Goal: Task Accomplishment & Management: Manage account settings

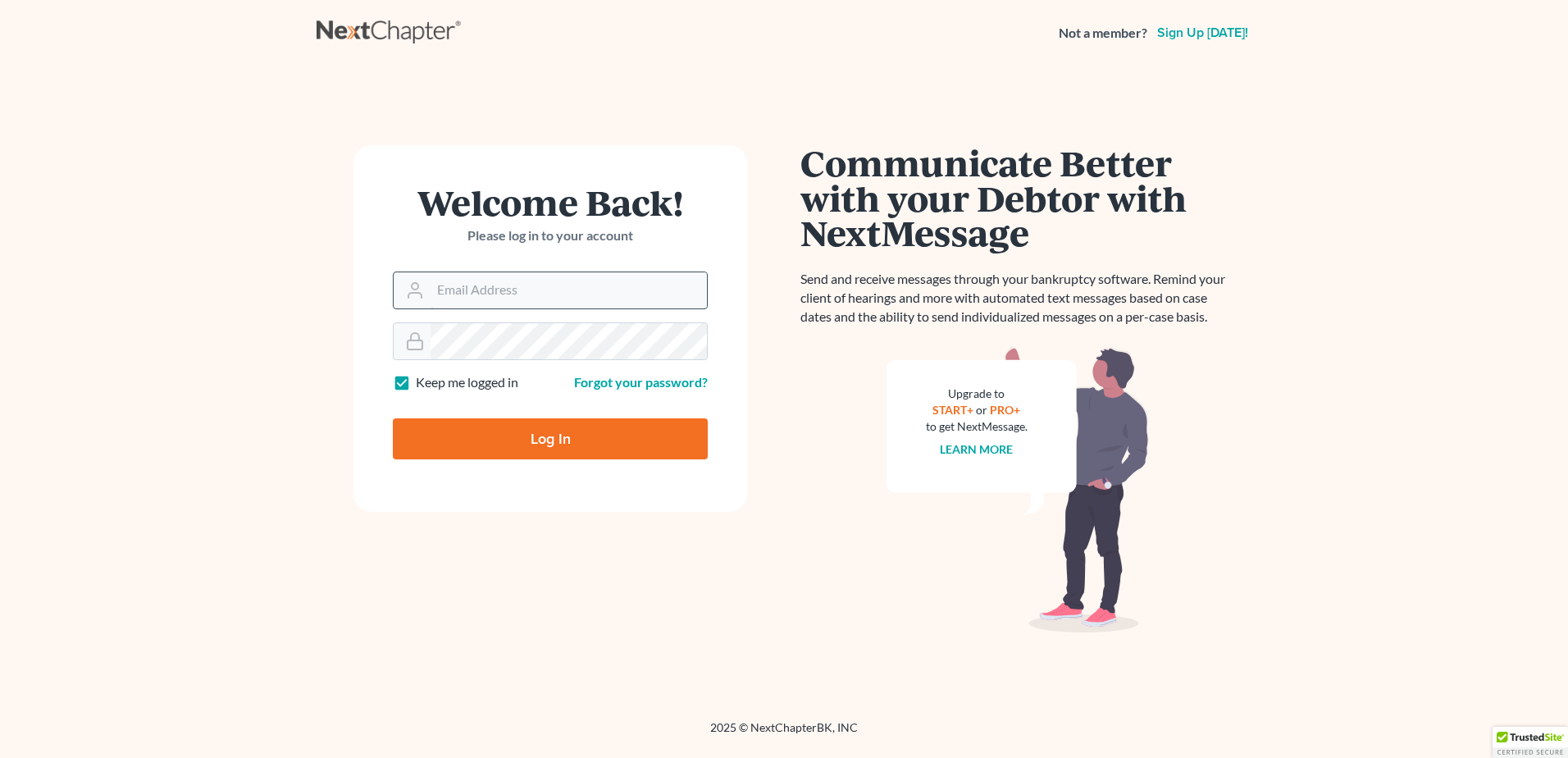
click at [456, 289] on input "Email Address" at bounding box center [568, 290] width 276 height 36
type input "[EMAIL_ADDRESS][DOMAIN_NAME]"
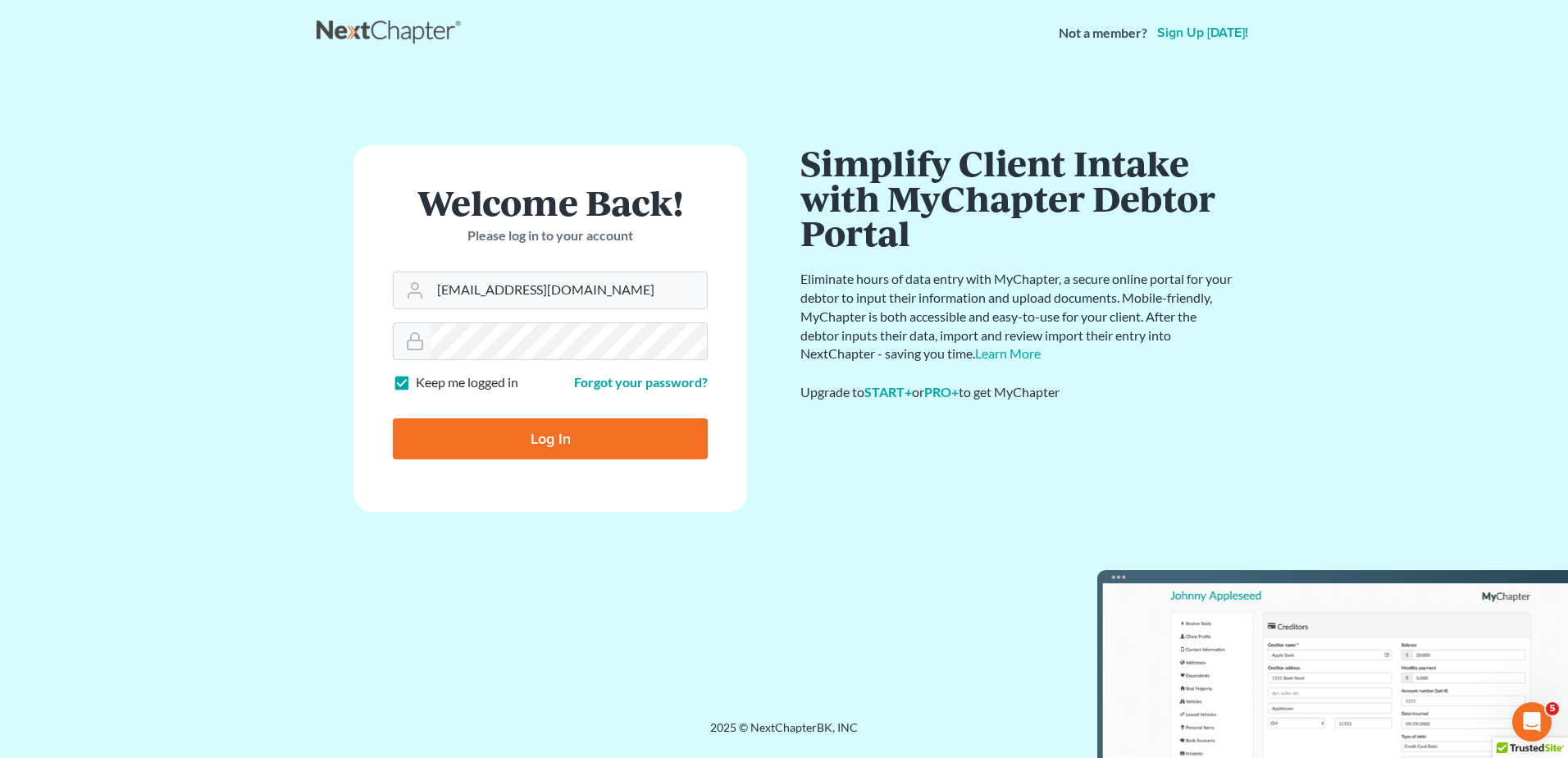
click at [516, 447] on input "Log In" at bounding box center [550, 439] width 315 height 41
type input "Thinking..."
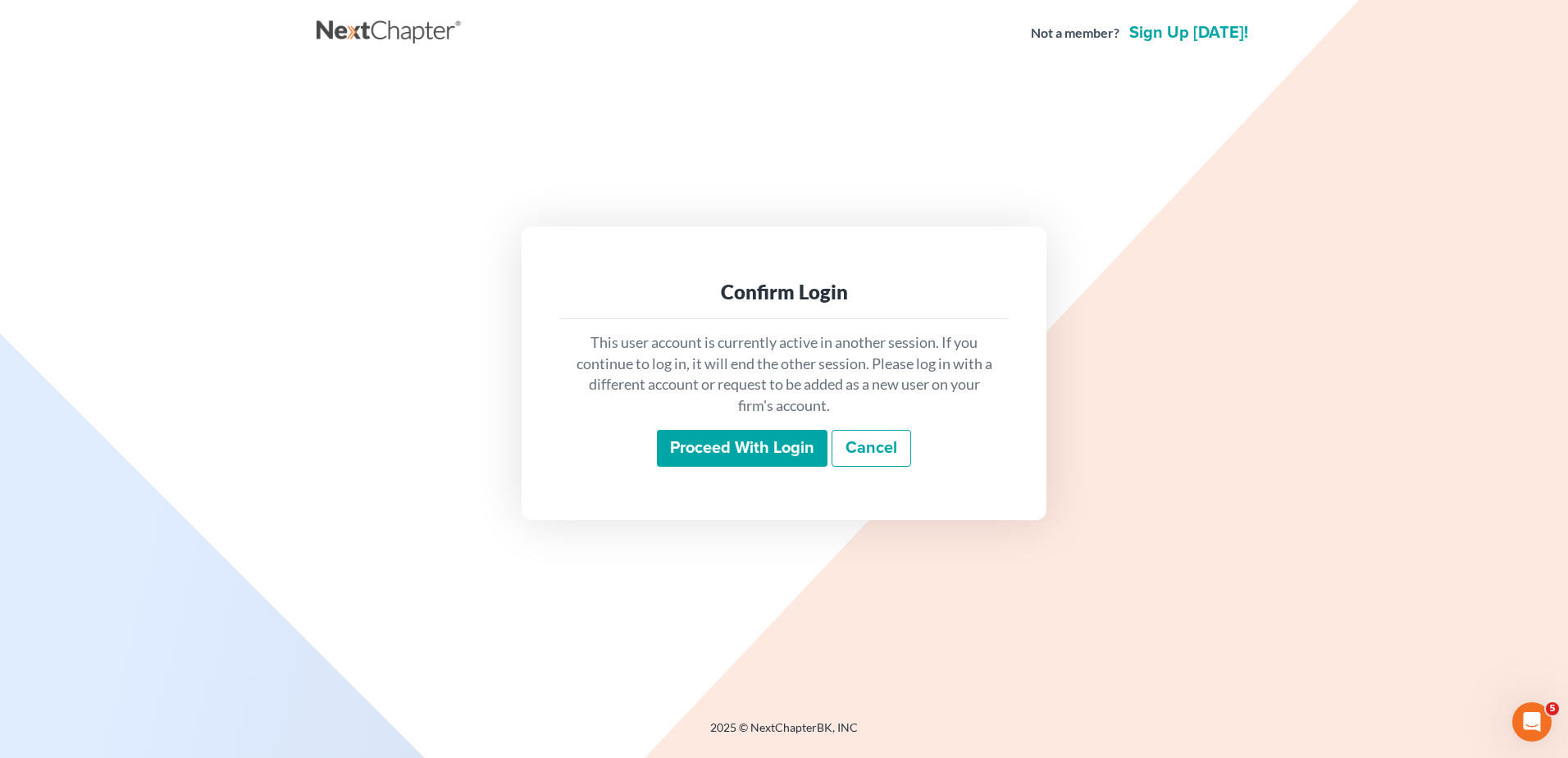
click at [729, 449] on input "Proceed with login" at bounding box center [742, 448] width 171 height 38
